Goal: Task Accomplishment & Management: Manage account settings

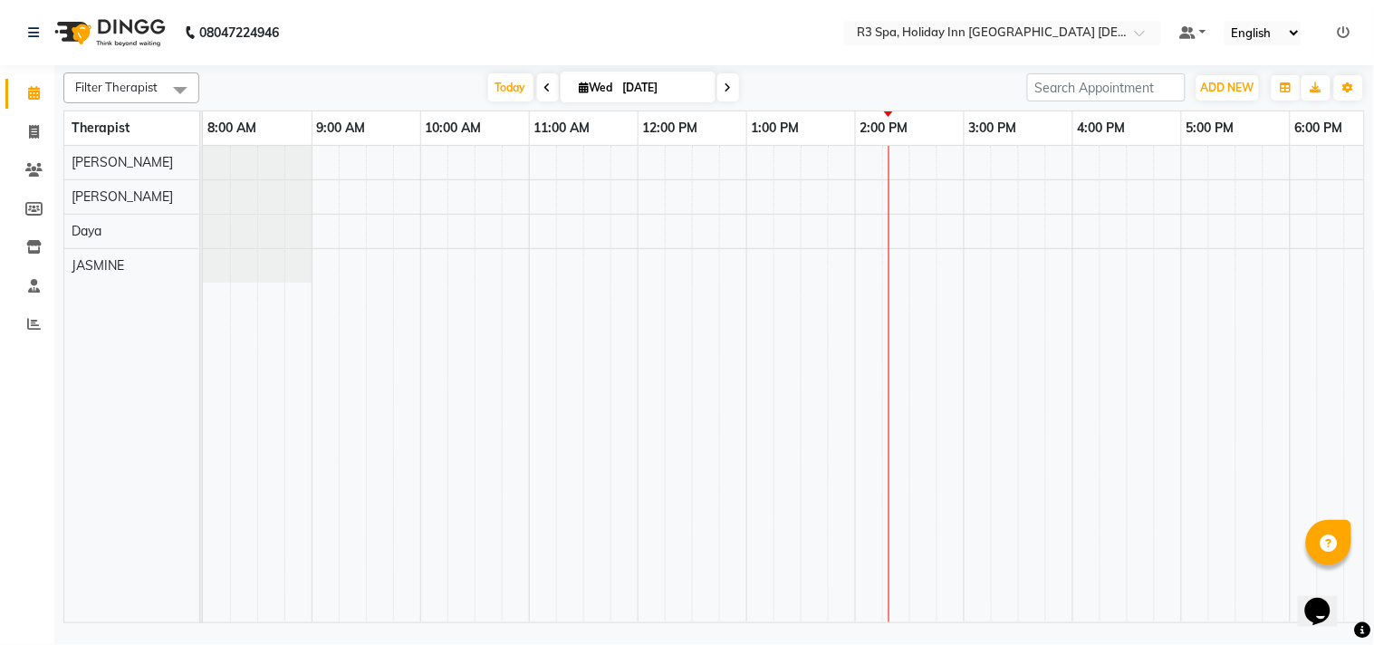
click at [430, 254] on div at bounding box center [1072, 384] width 1738 height 476
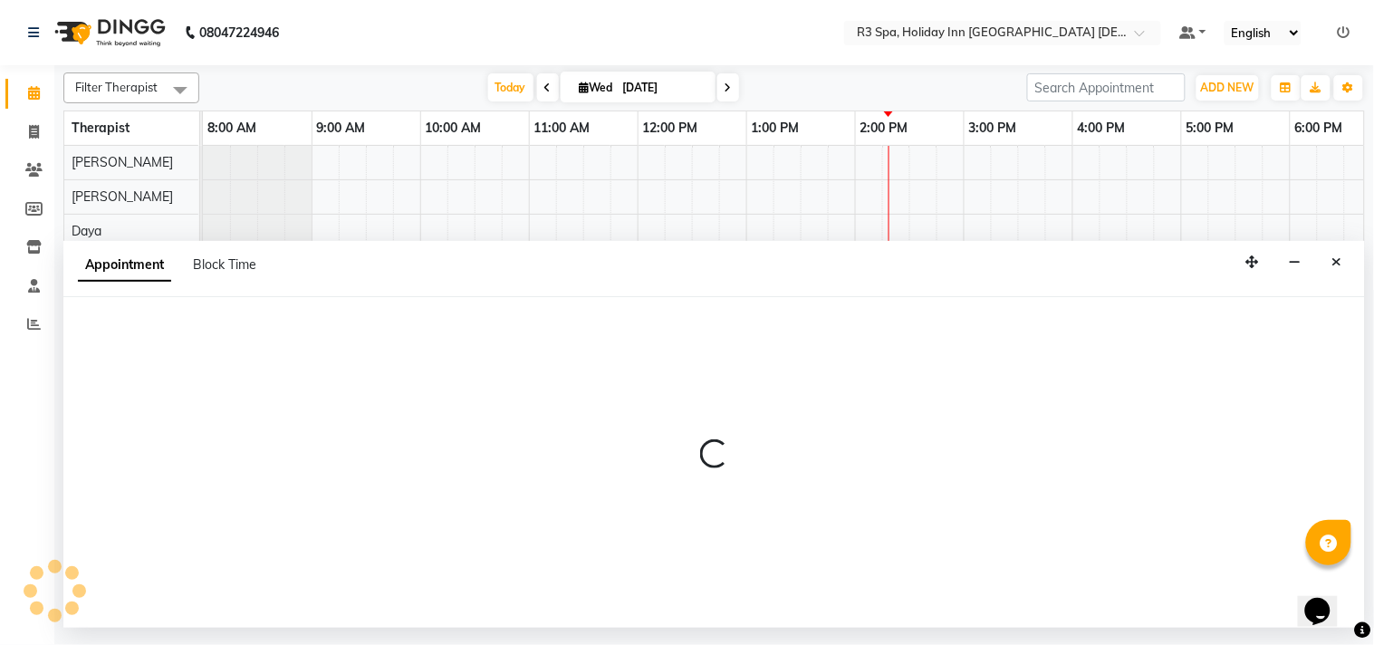
select select "71848"
select select "tentative"
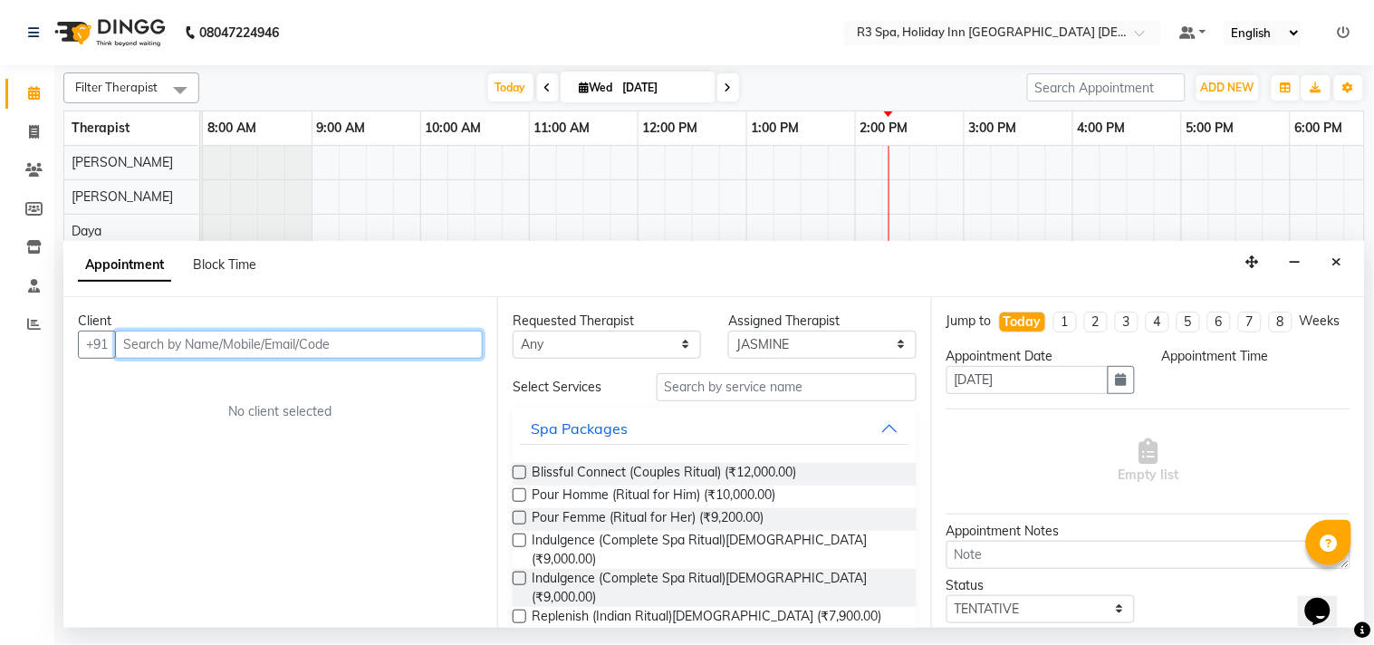
select select "600"
click at [241, 337] on input "text" at bounding box center [299, 344] width 368 height 28
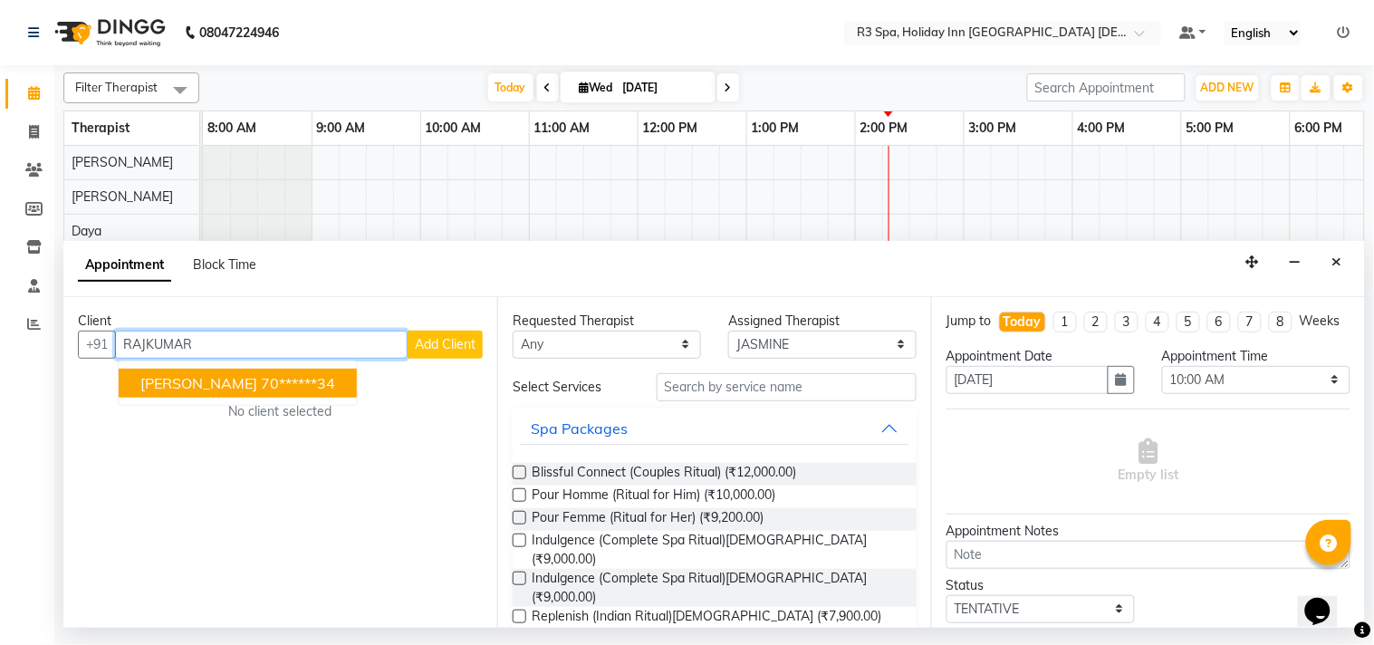
click at [246, 383] on span "[PERSON_NAME]" at bounding box center [198, 383] width 117 height 18
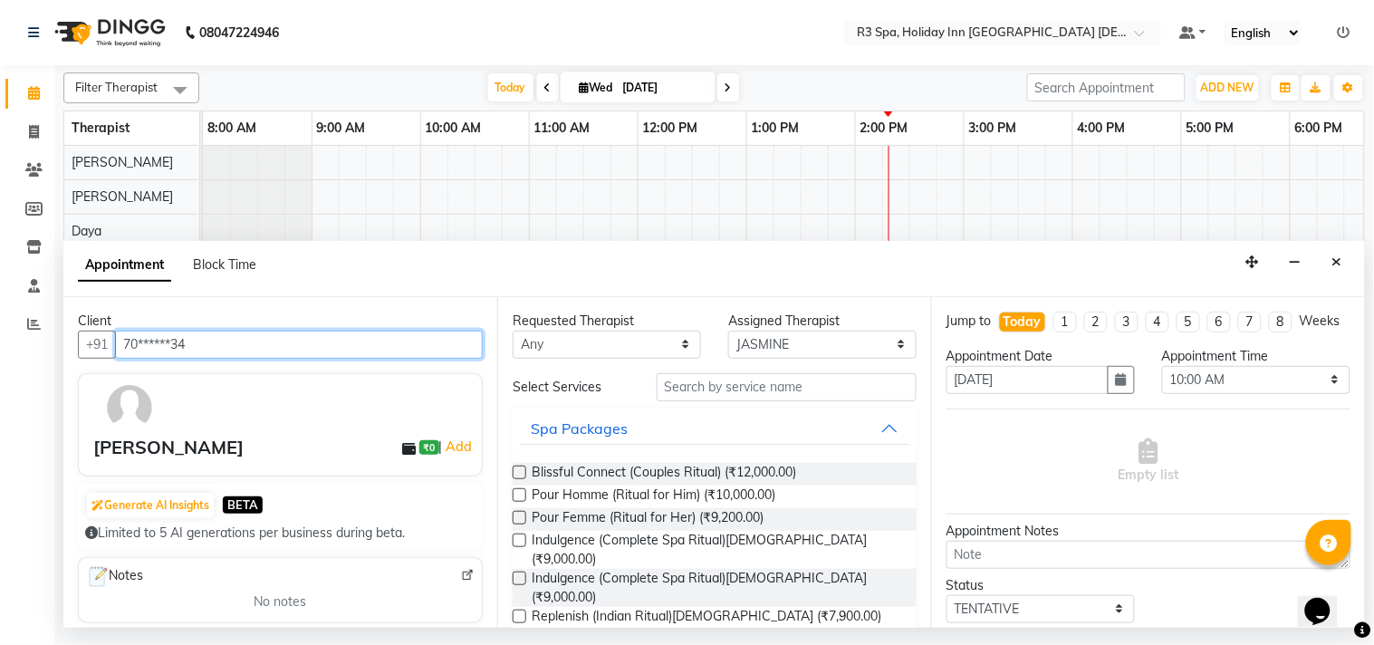
type input "70******34"
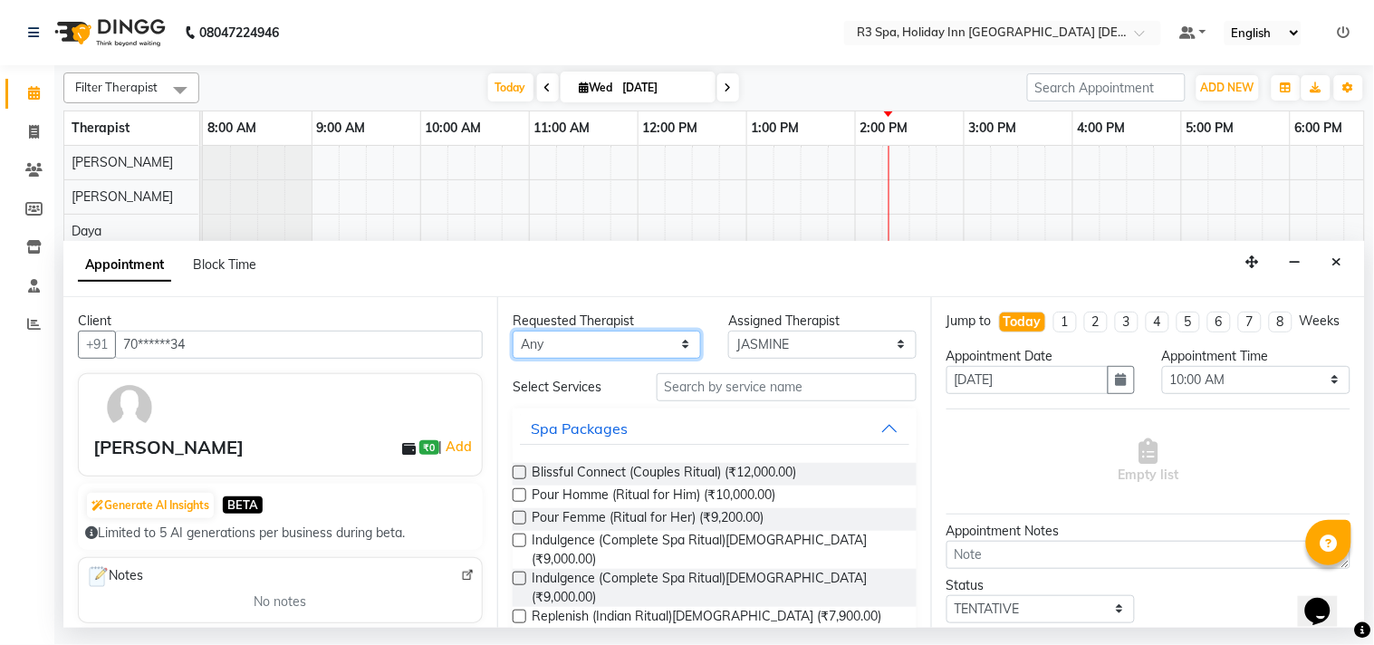
click at [595, 337] on select "Any [PERSON_NAME] [PERSON_NAME]" at bounding box center [606, 344] width 188 height 28
select select "71848"
click at [512, 330] on select "Any [PERSON_NAME] [PERSON_NAME]" at bounding box center [606, 344] width 188 height 28
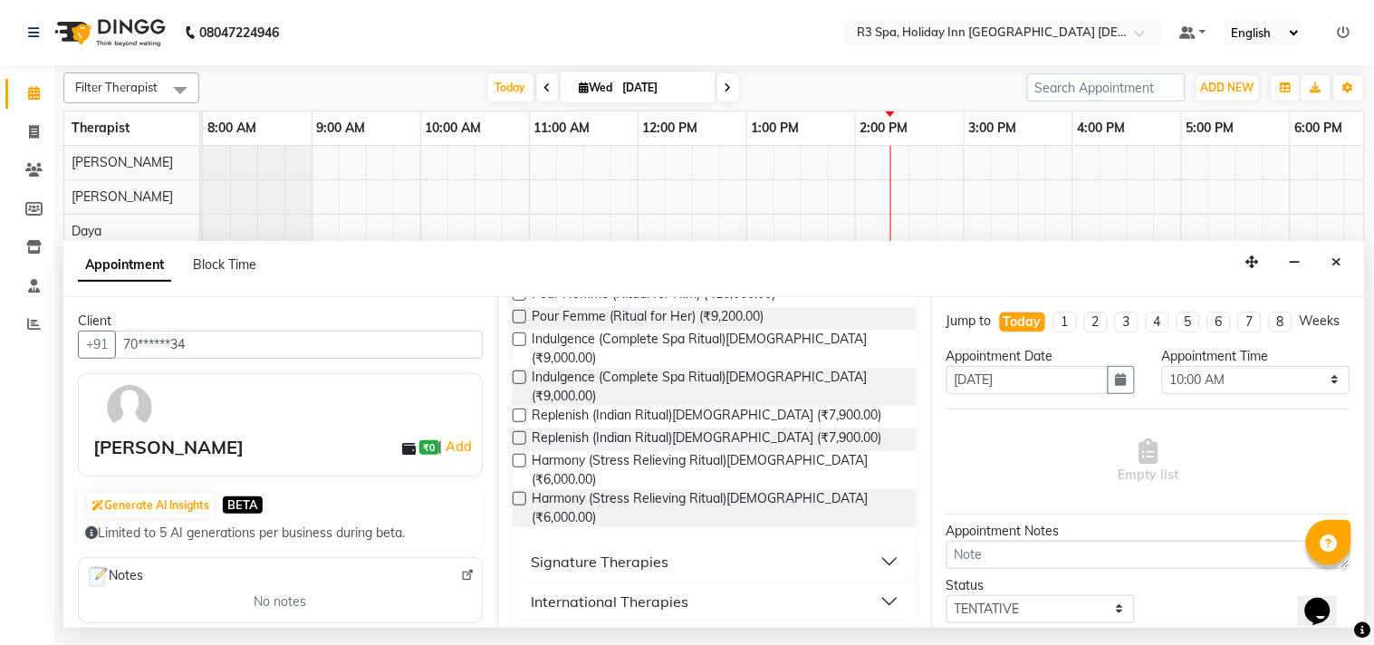
scroll to position [266, 0]
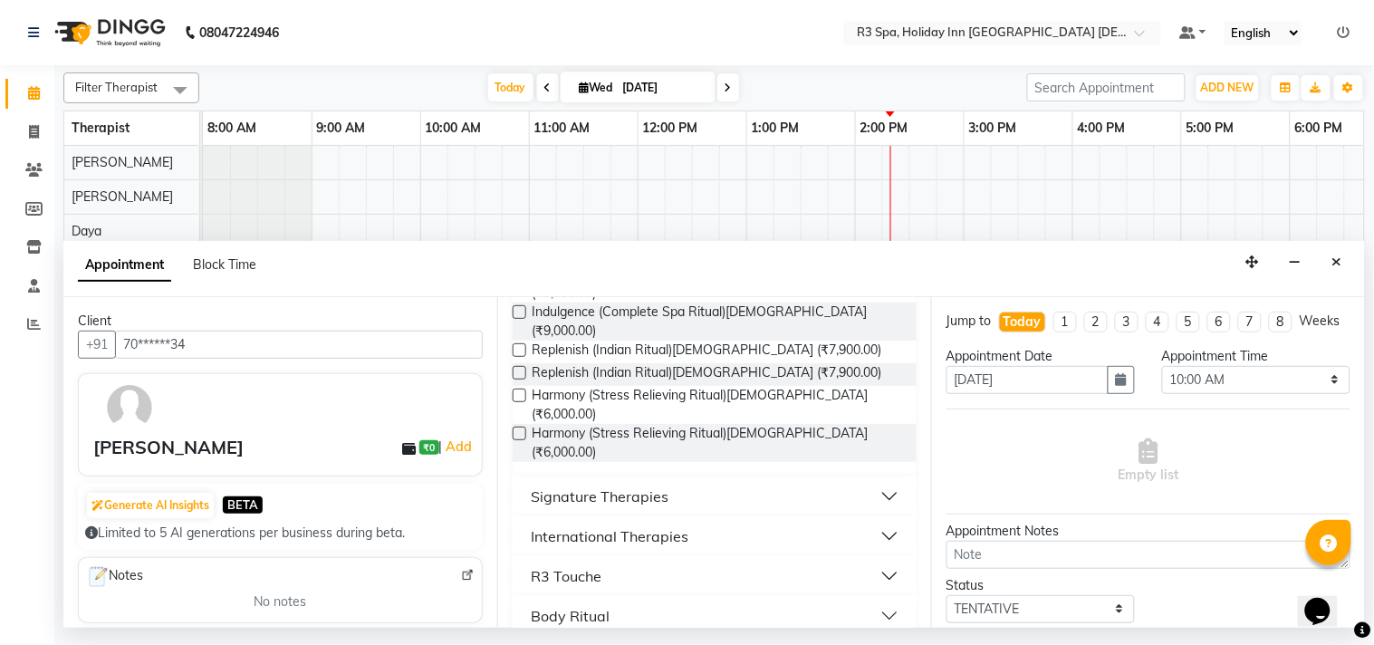
click at [587, 605] on div "Body Ritual" at bounding box center [570, 616] width 79 height 22
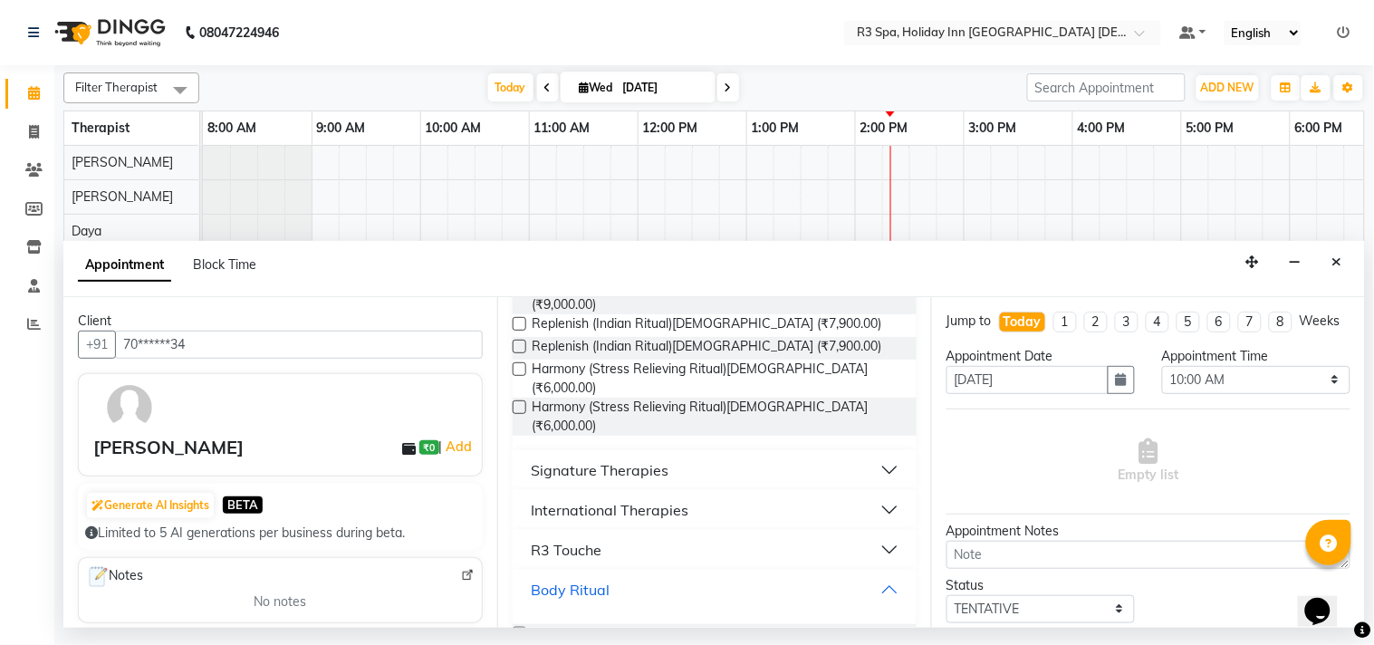
scroll to position [0, 0]
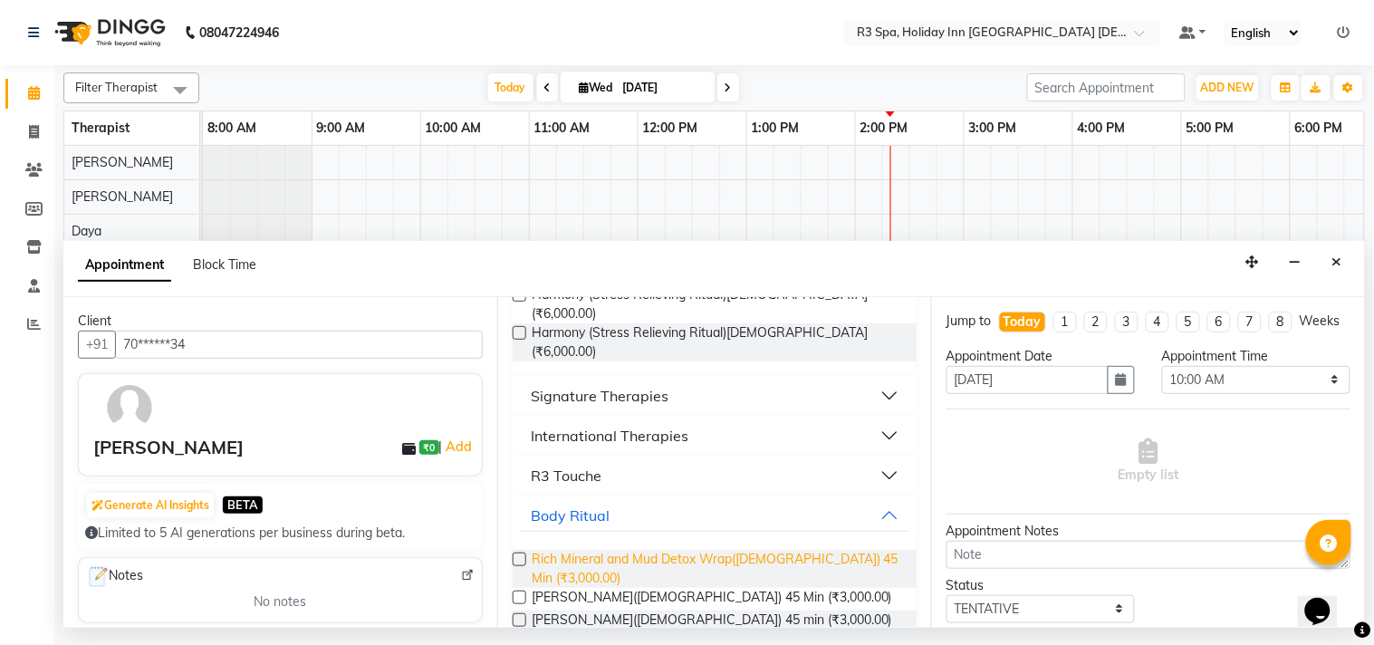
click at [645, 550] on span "Rich Mineral and Mud Detox Wrap([DEMOGRAPHIC_DATA]) 45 Min (₹3,000.00)" at bounding box center [717, 569] width 370 height 38
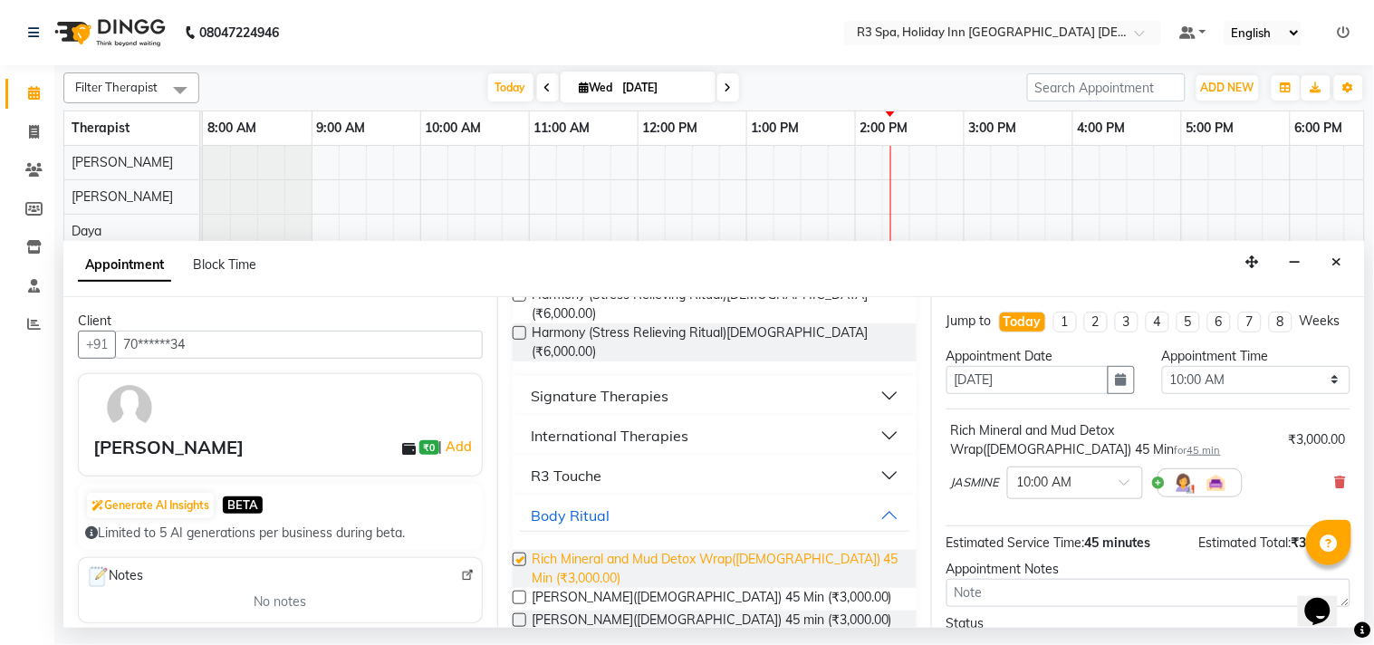
checkbox input "false"
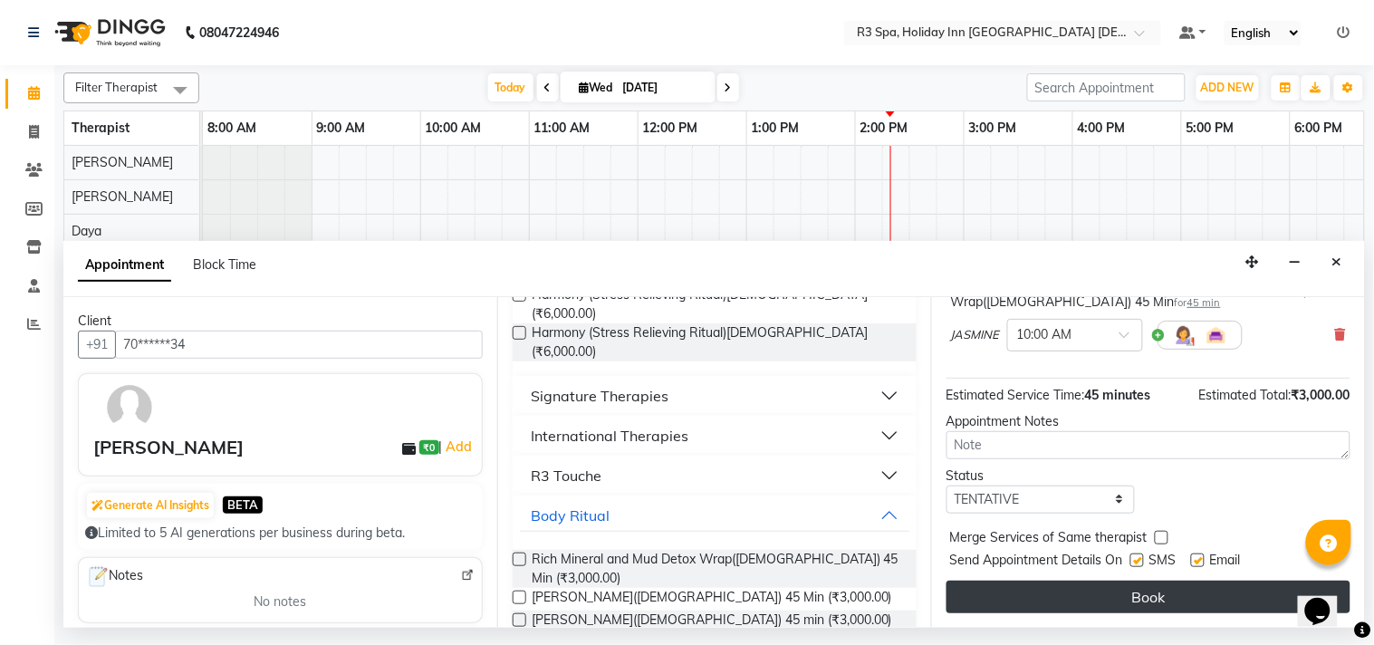
click at [1100, 602] on button "Book" at bounding box center [1148, 596] width 404 height 33
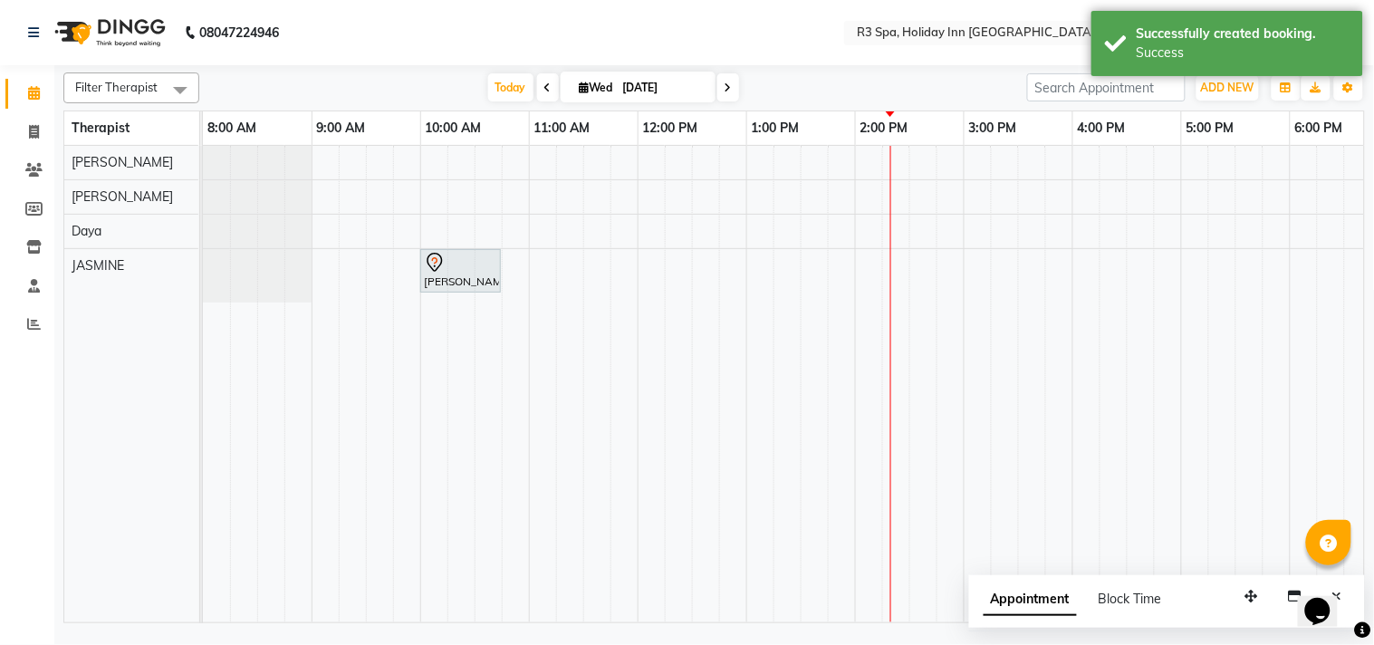
click at [468, 259] on div at bounding box center [460, 263] width 73 height 22
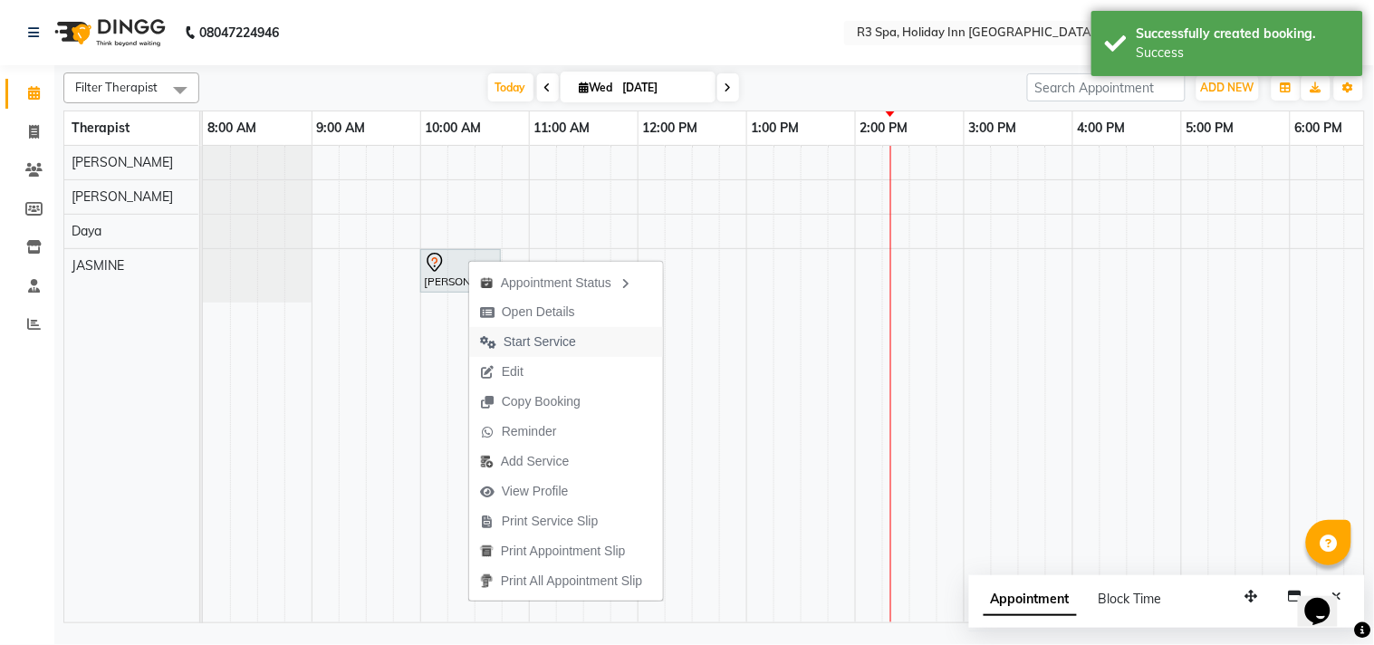
click at [546, 332] on span "Start Service" at bounding box center [539, 341] width 72 height 19
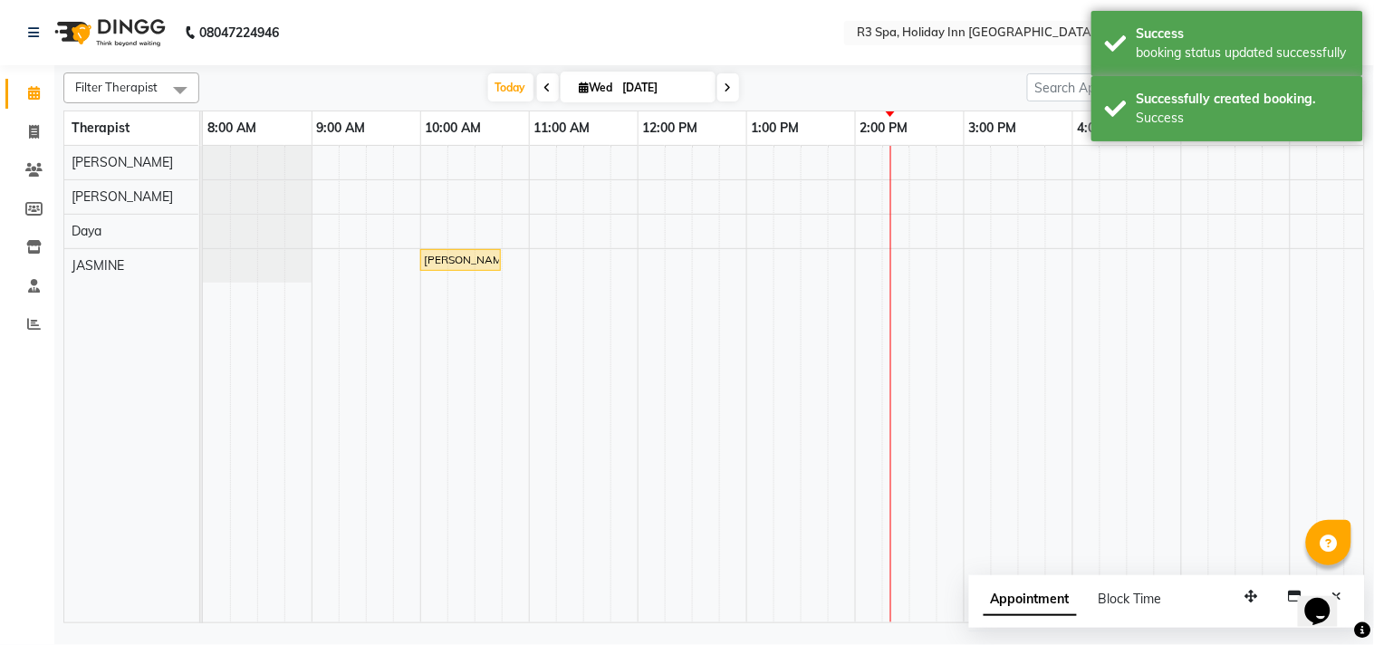
click at [476, 257] on div "[PERSON_NAME], TK01, 10:00 AM-10:45 AM, Rich Mineral and Mud Detox Wrap([DEMOGR…" at bounding box center [460, 260] width 77 height 16
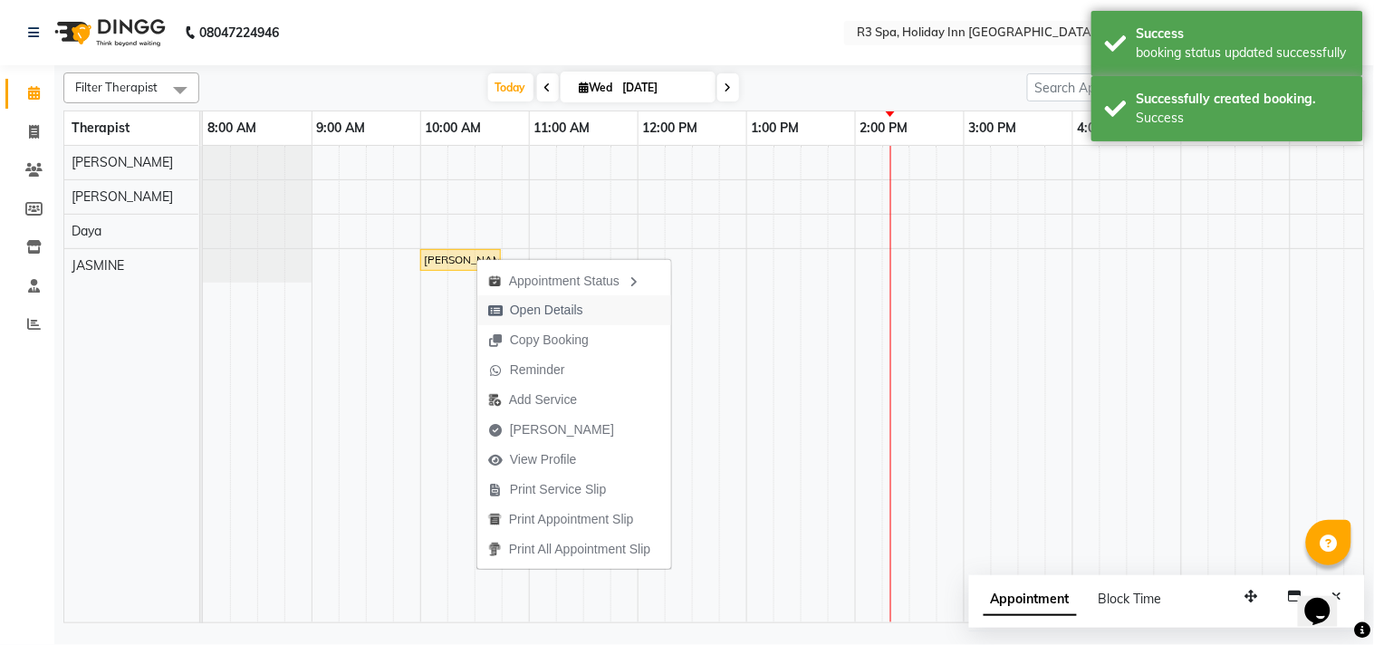
click at [559, 305] on span "Open Details" at bounding box center [546, 310] width 73 height 19
select select "1"
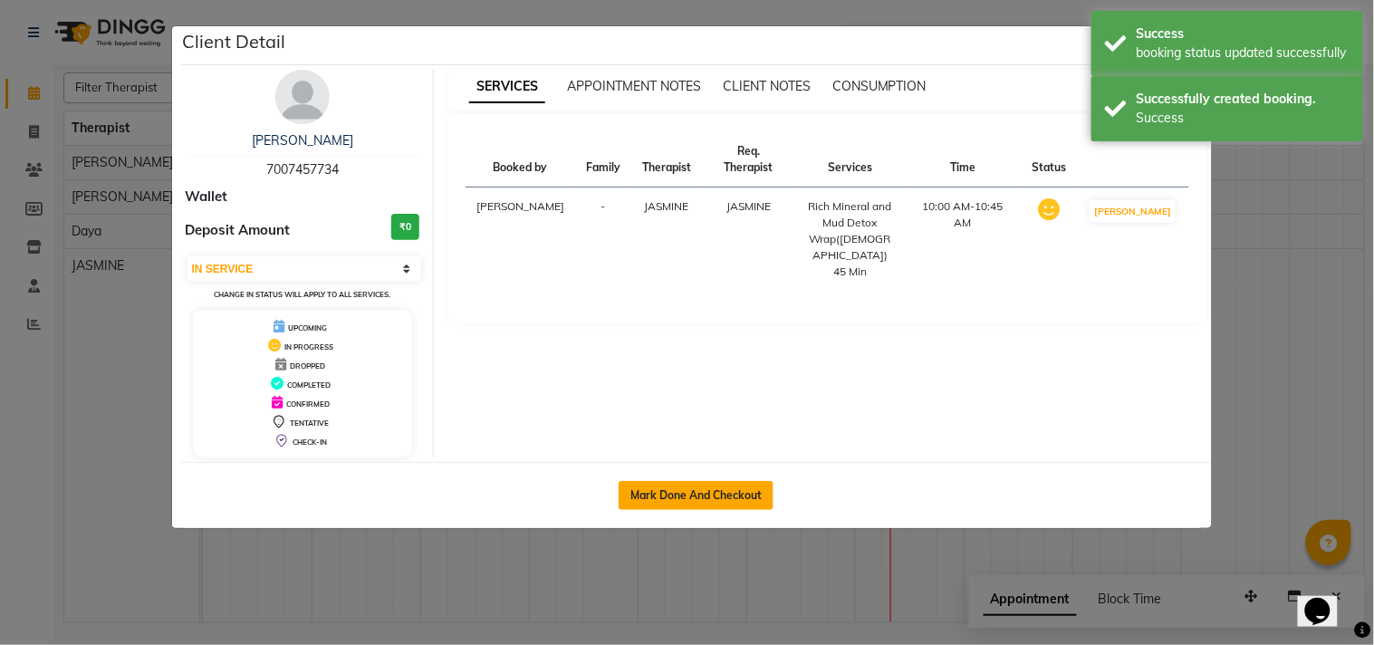
click at [701, 505] on button "Mark Done And Checkout" at bounding box center [695, 495] width 155 height 29
select select "service"
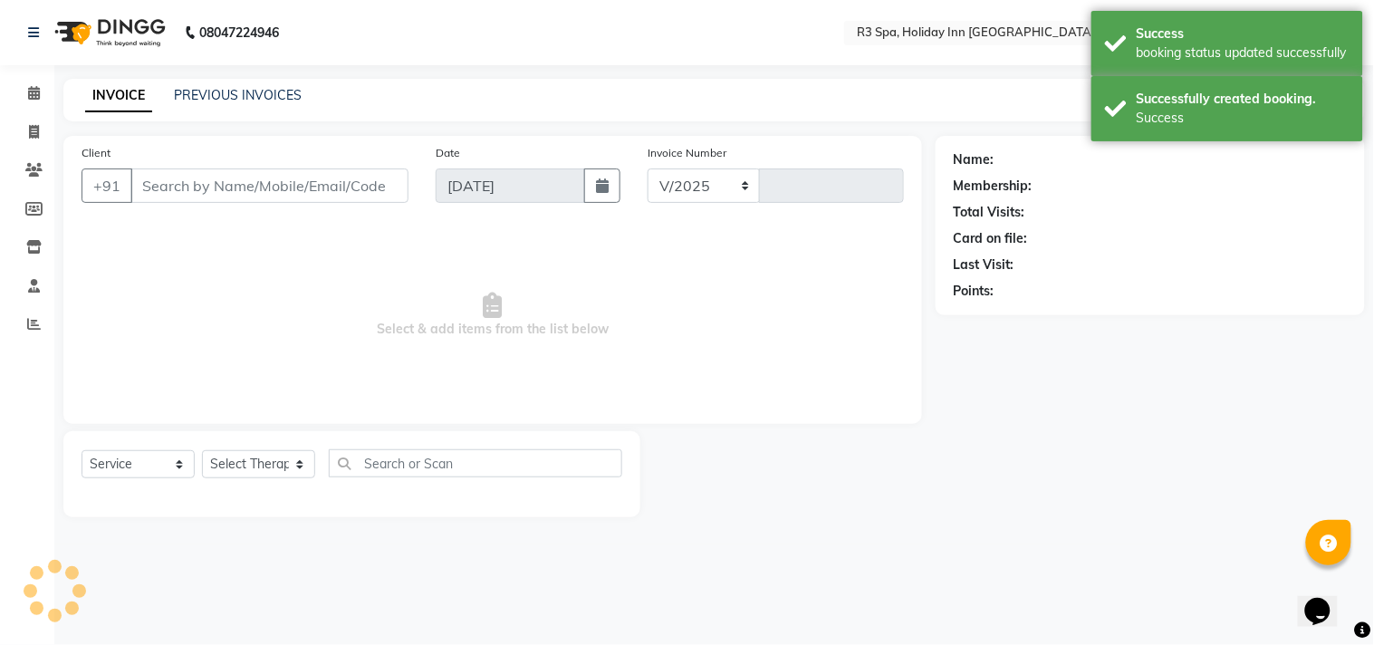
select select "7921"
type input "0526"
type input "70******34"
select select "71848"
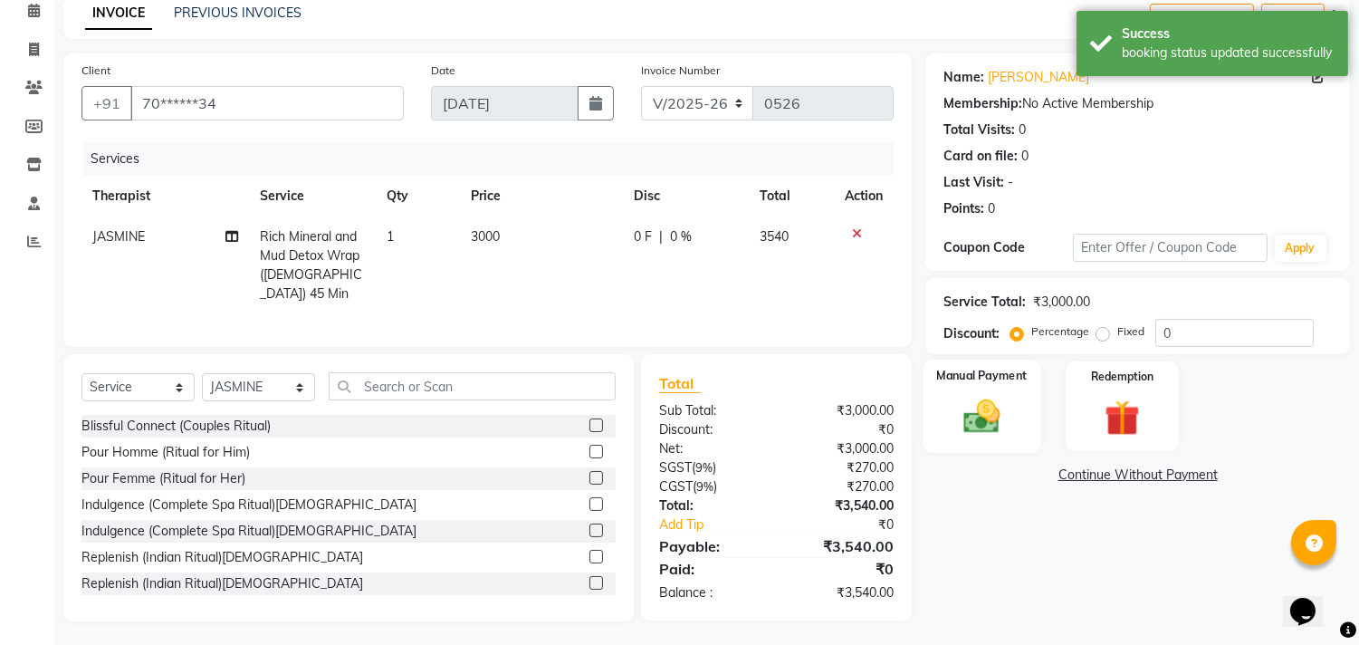
drag, startPoint x: 981, startPoint y: 414, endPoint x: 1020, endPoint y: 438, distance: 46.0
click at [981, 414] on img at bounding box center [983, 417] width 60 height 43
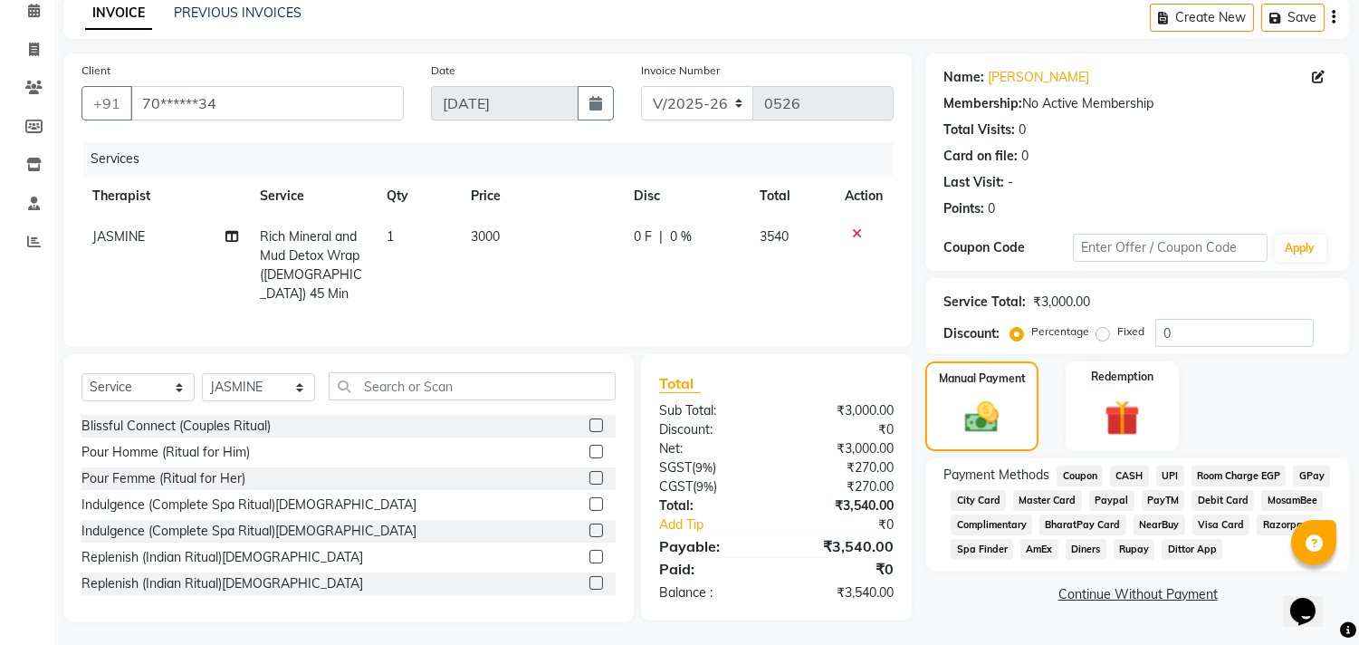
click at [1171, 478] on span "UPI" at bounding box center [1170, 475] width 28 height 21
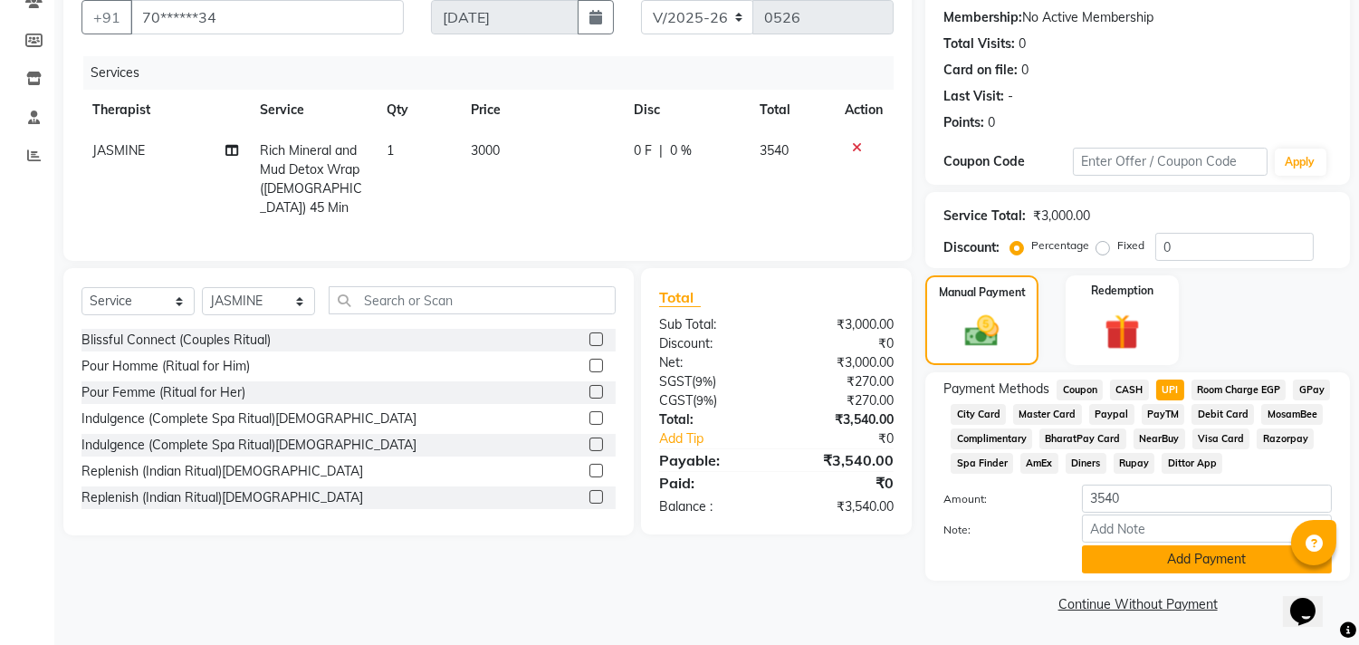
click at [1208, 564] on button "Add Payment" at bounding box center [1207, 559] width 250 height 28
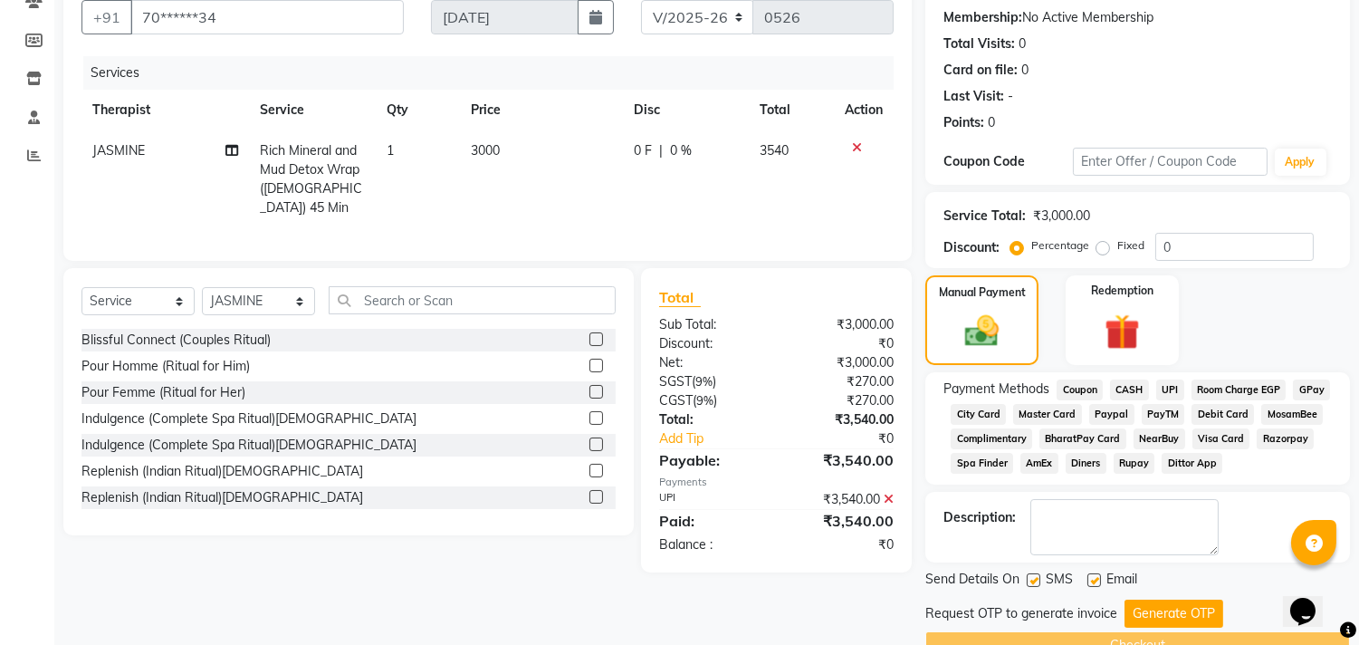
click at [1150, 604] on button "Generate OTP" at bounding box center [1174, 613] width 99 height 28
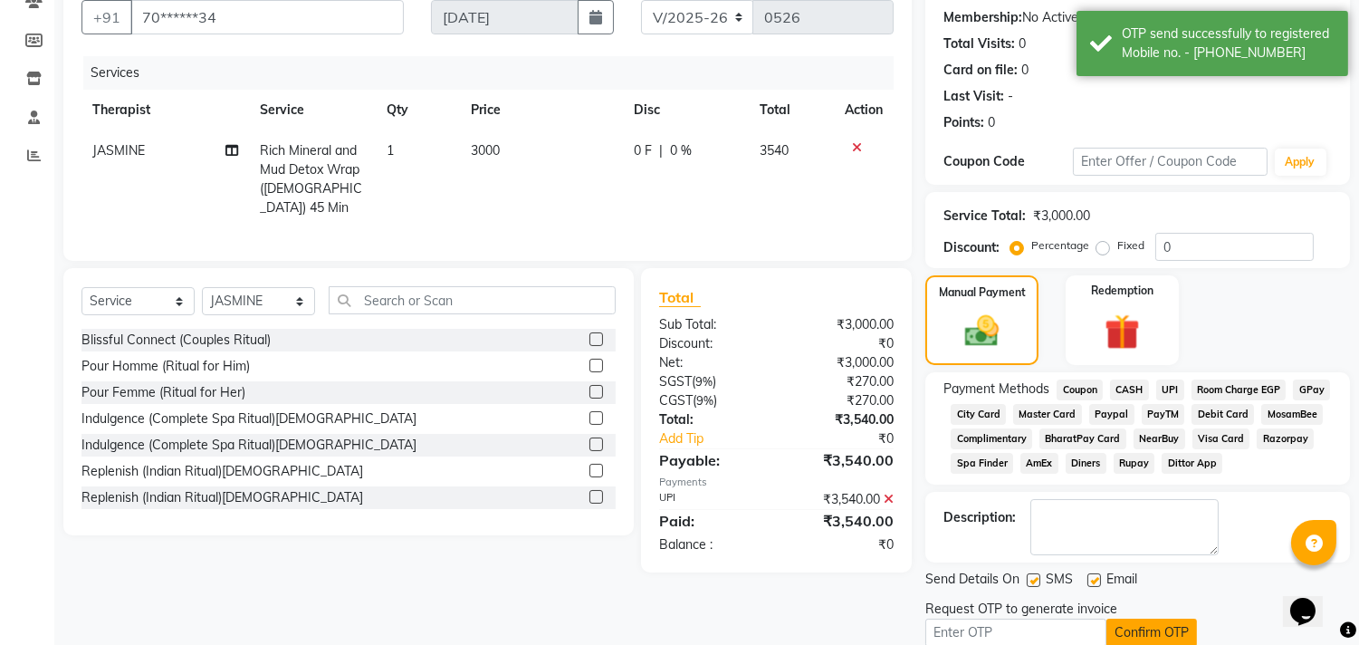
scroll to position [244, 0]
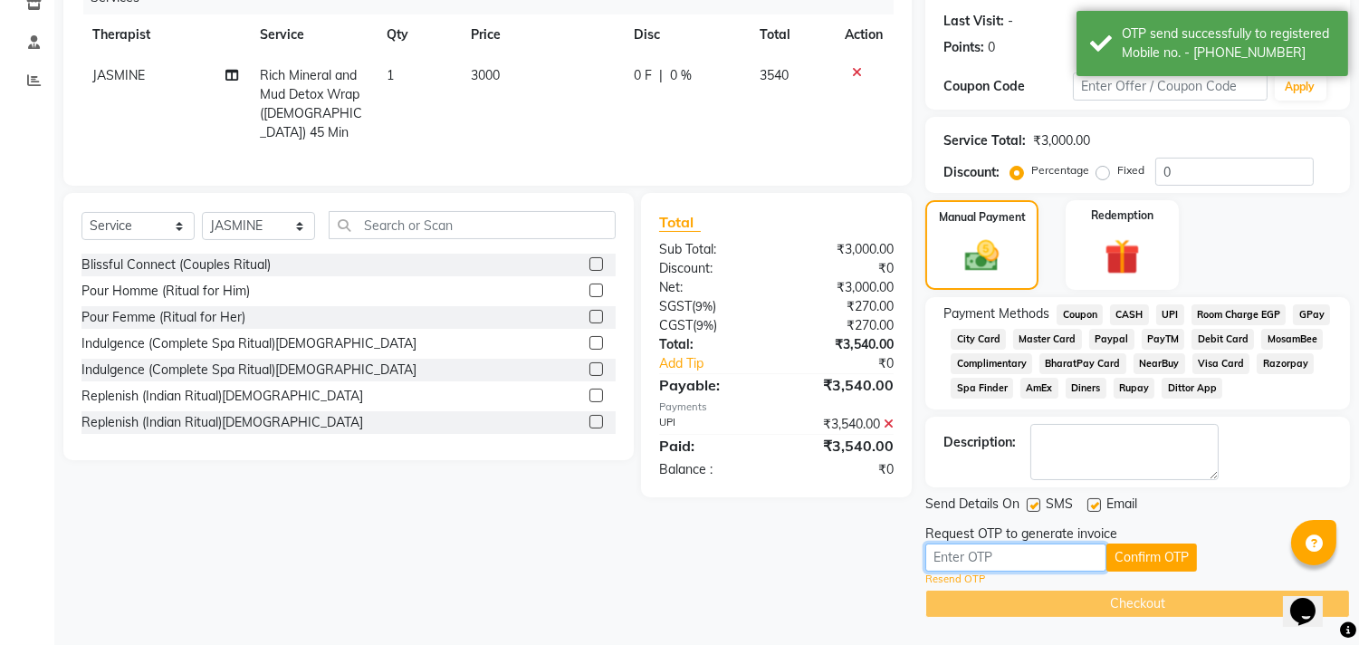
click at [1002, 558] on input "text" at bounding box center [1015, 557] width 181 height 28
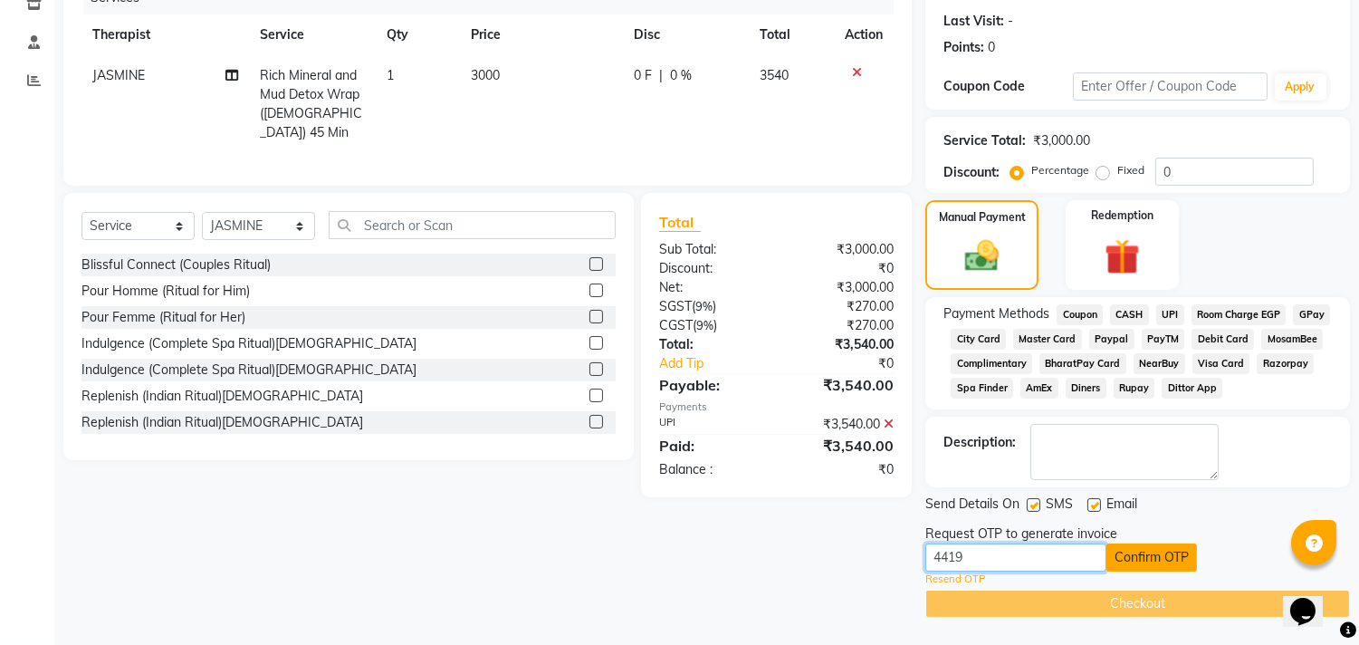
type input "4419"
click at [1129, 553] on button "Confirm OTP" at bounding box center [1151, 557] width 91 height 28
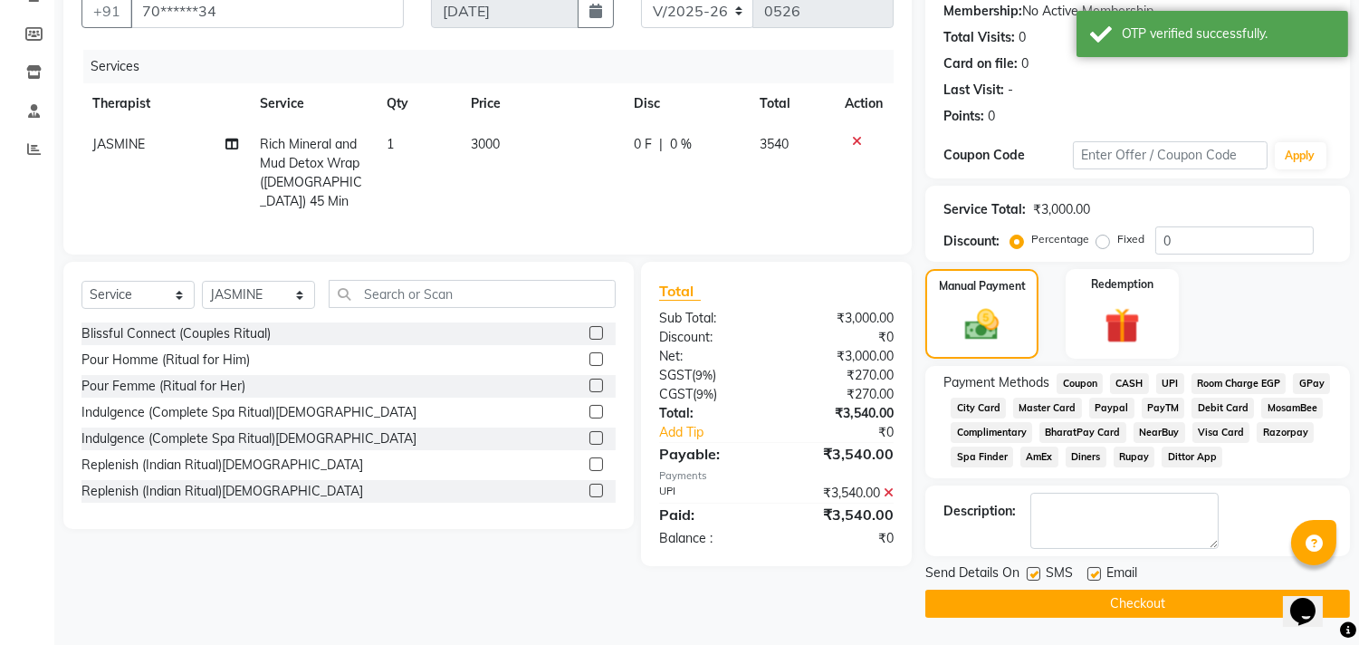
click at [1116, 601] on button "Checkout" at bounding box center [1137, 603] width 425 height 28
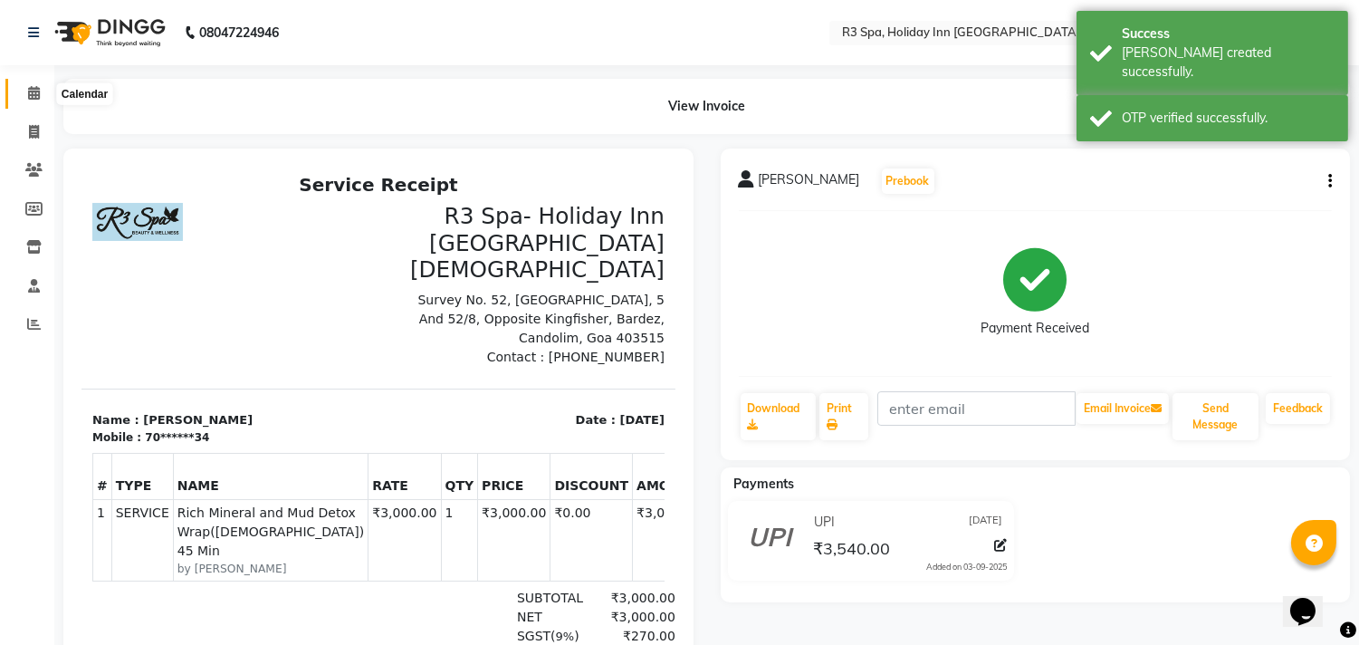
click at [28, 89] on icon at bounding box center [34, 93] width 12 height 14
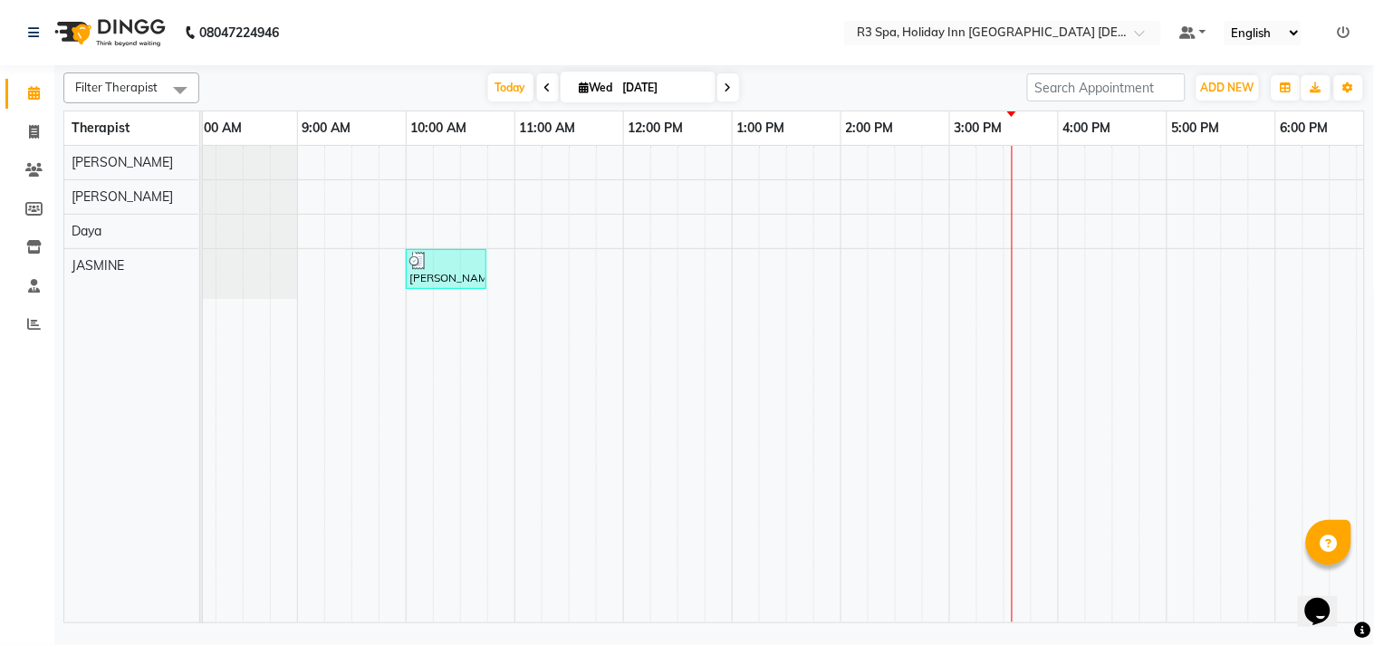
scroll to position [0, 7]
